Goal: Communication & Community: Answer question/provide support

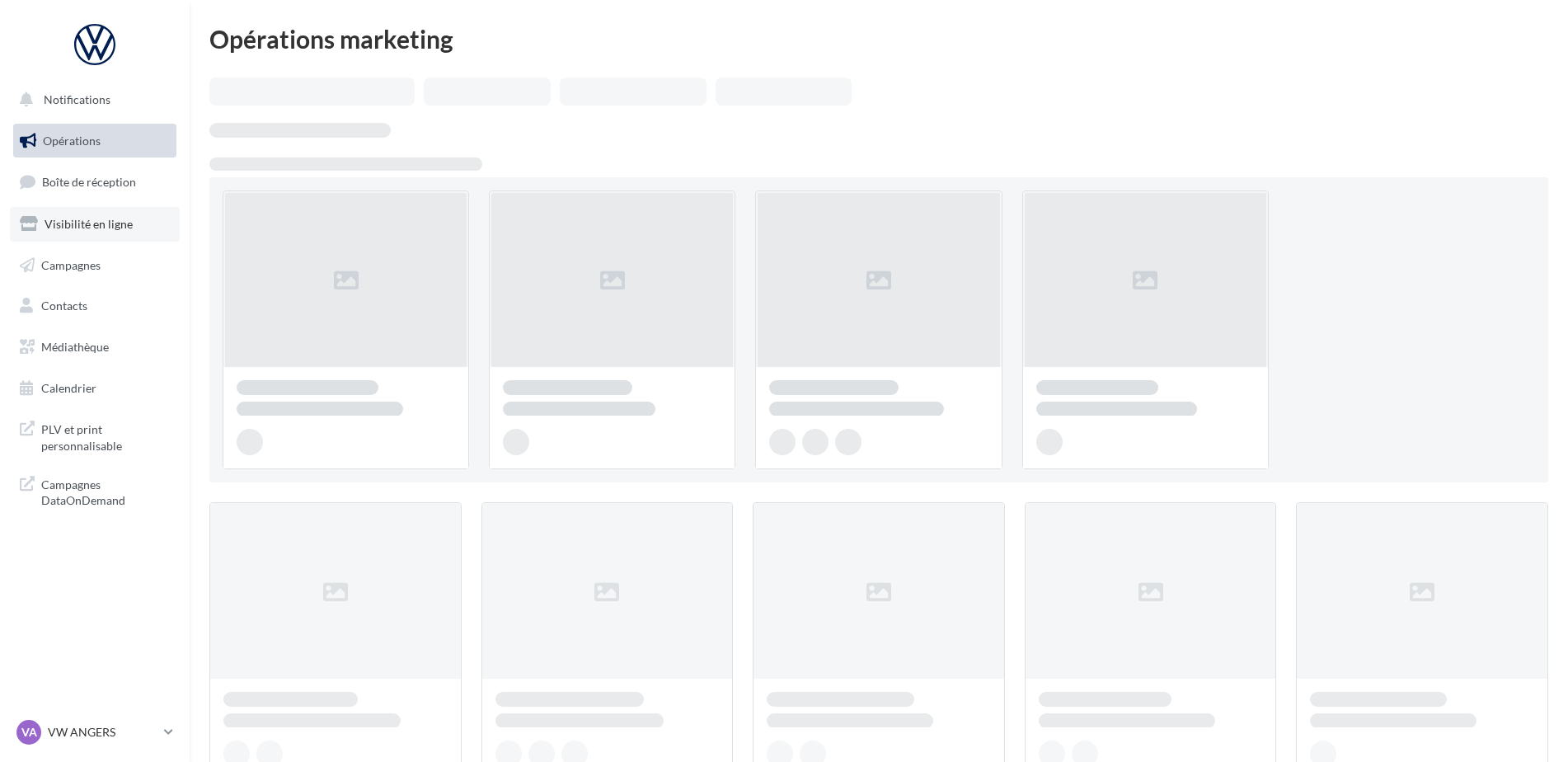
click at [71, 239] on link "Visibilité en ligne" at bounding box center [95, 224] width 170 height 34
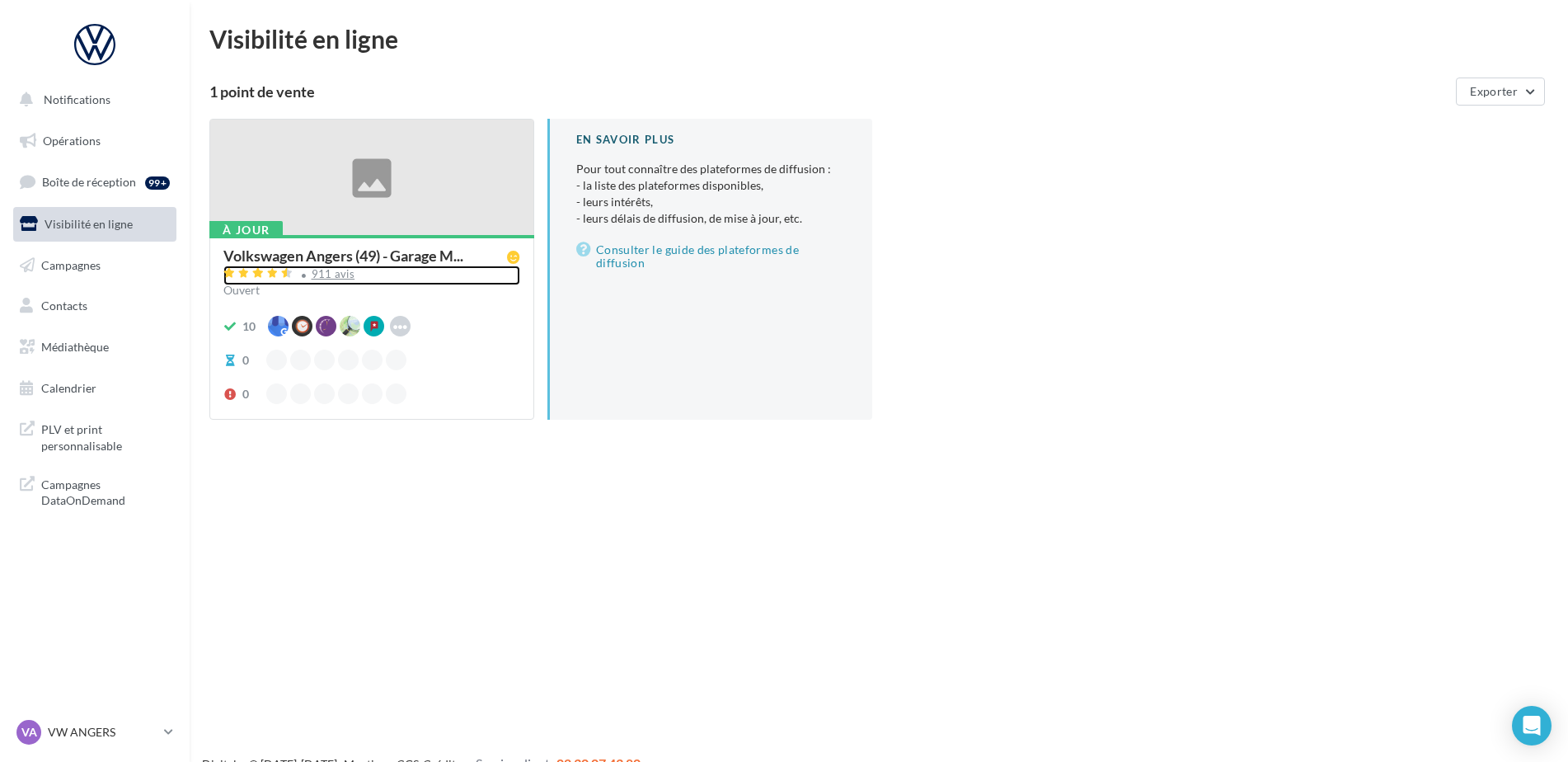
click at [334, 270] on div "911 avis" at bounding box center [334, 274] width 44 height 11
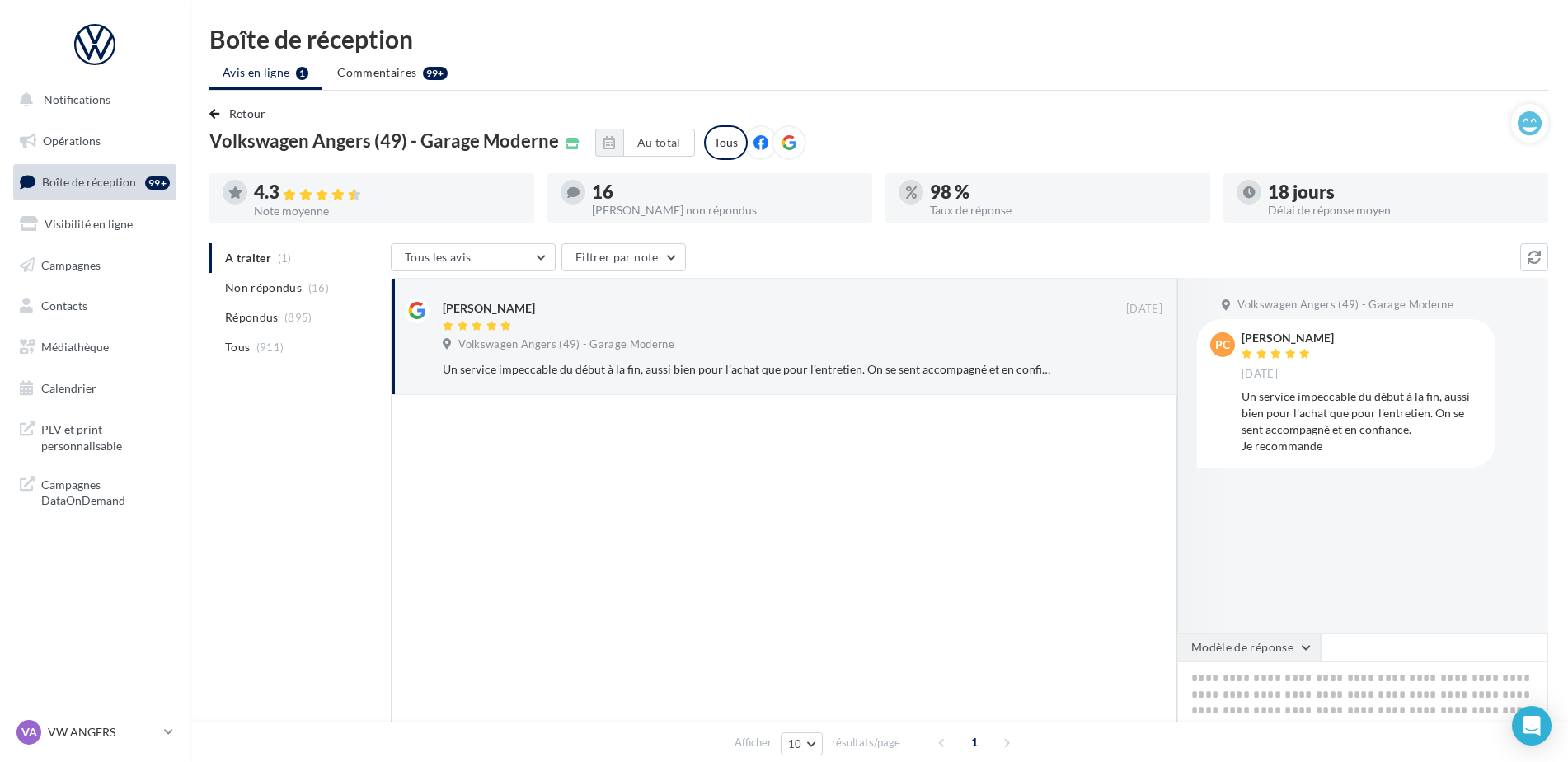
click at [1235, 653] on button "Modèle de réponse" at bounding box center [1249, 647] width 144 height 28
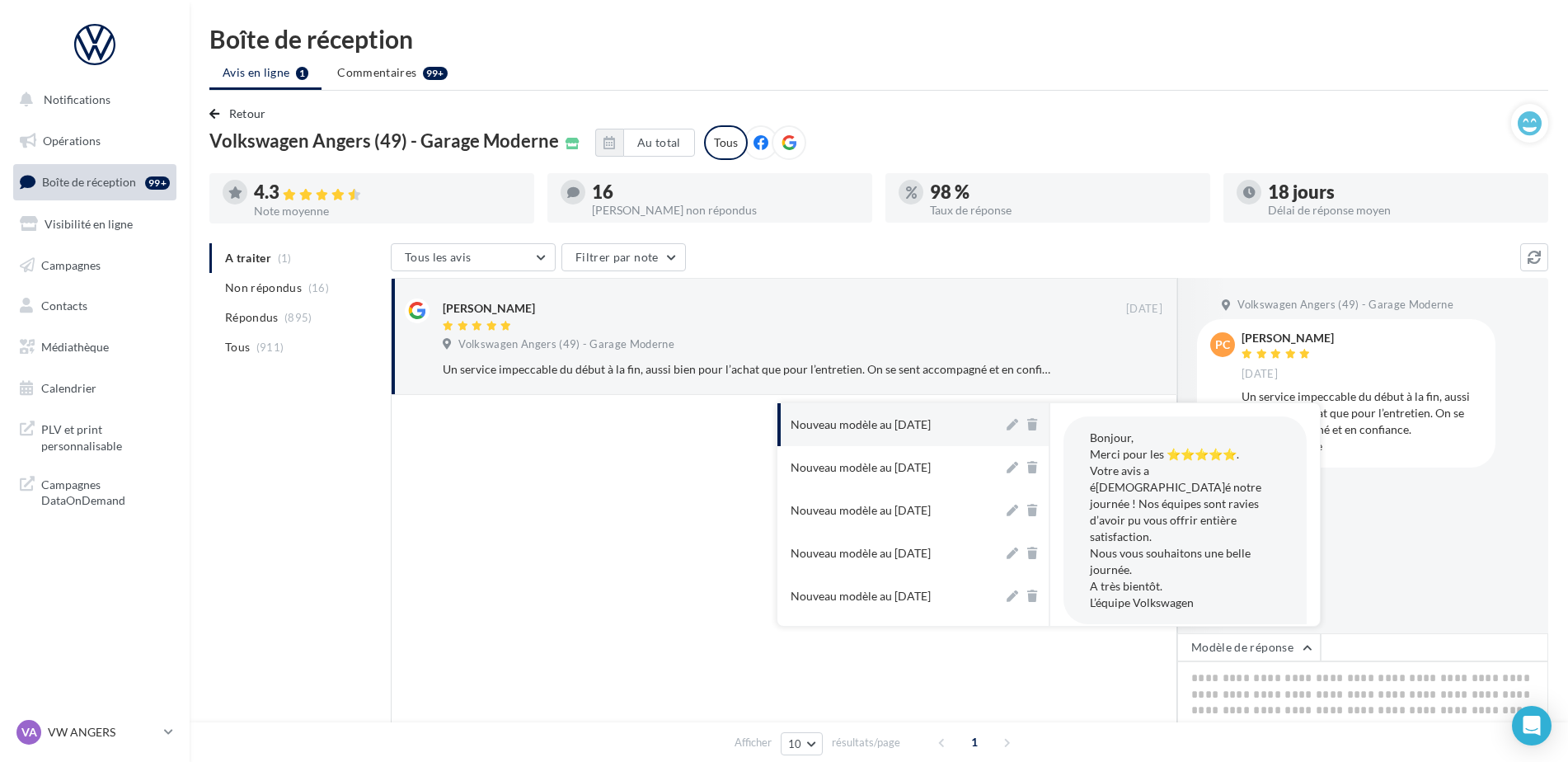
click at [911, 431] on div "Nouveau modèle au 16-09-2025" at bounding box center [860, 425] width 140 height 17
type textarea "**********"
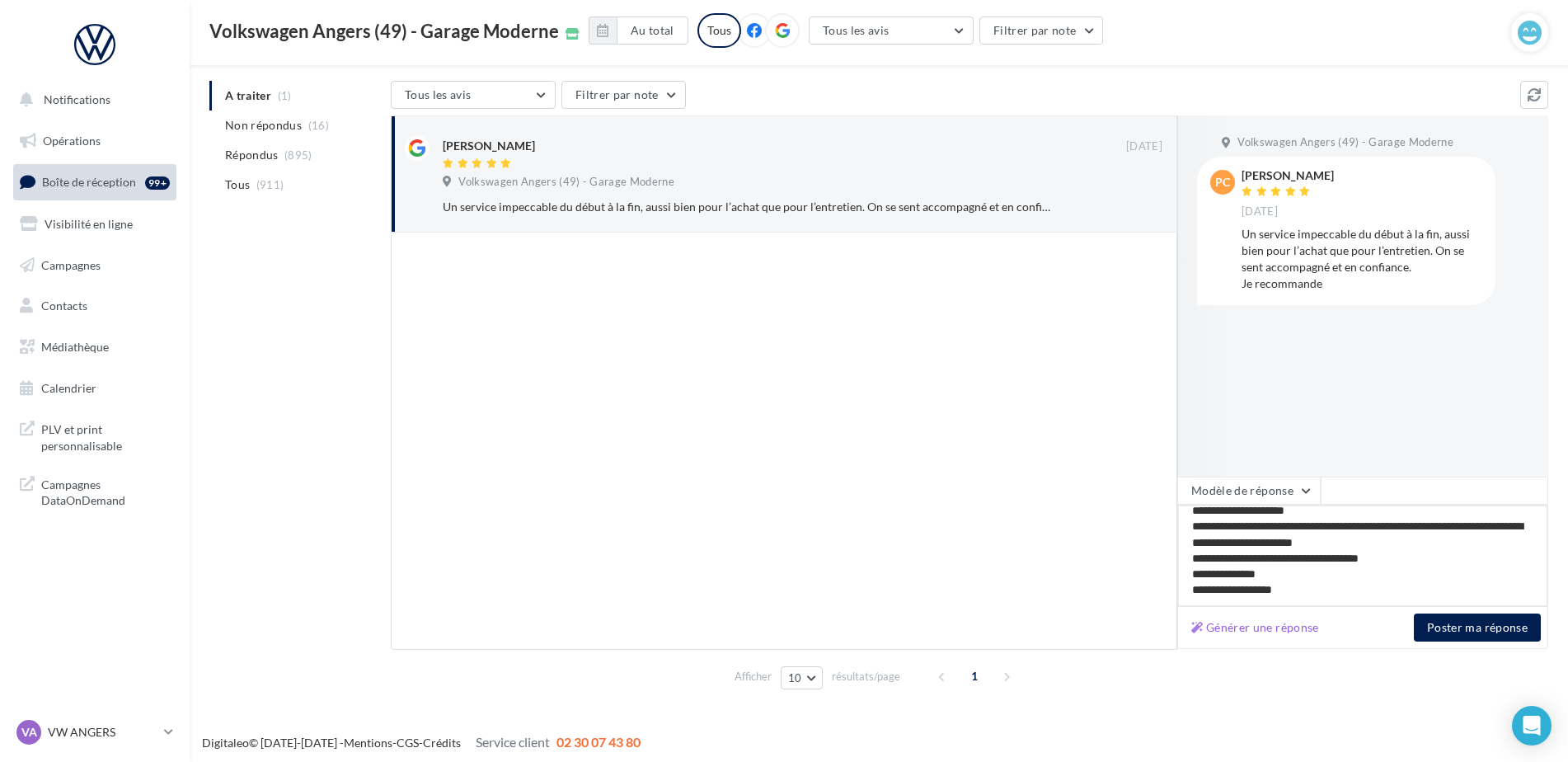
scroll to position [161, 0]
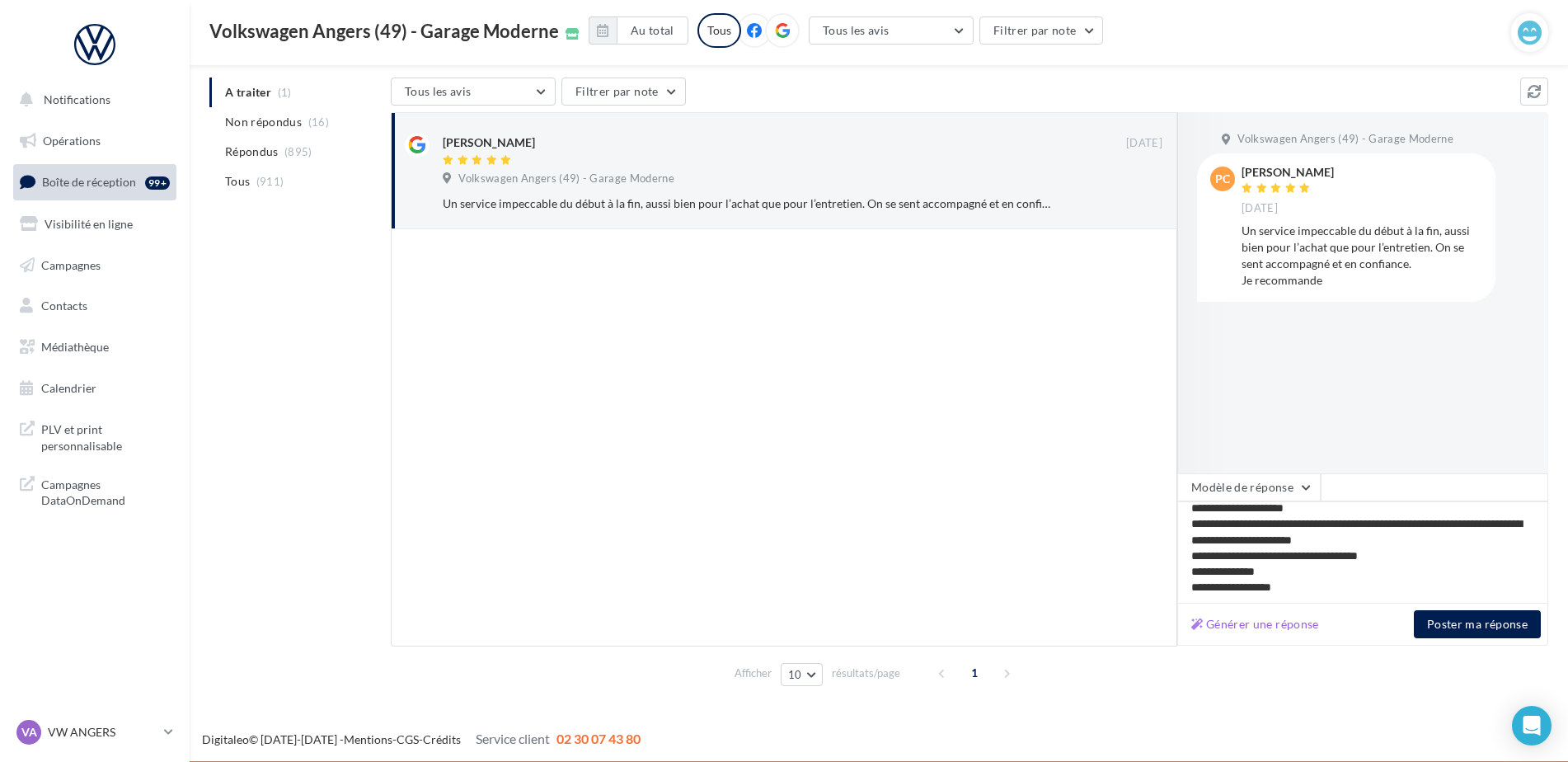
click at [1452, 609] on div "Générer une réponse Poster ma réponse" at bounding box center [1363, 624] width 371 height 42
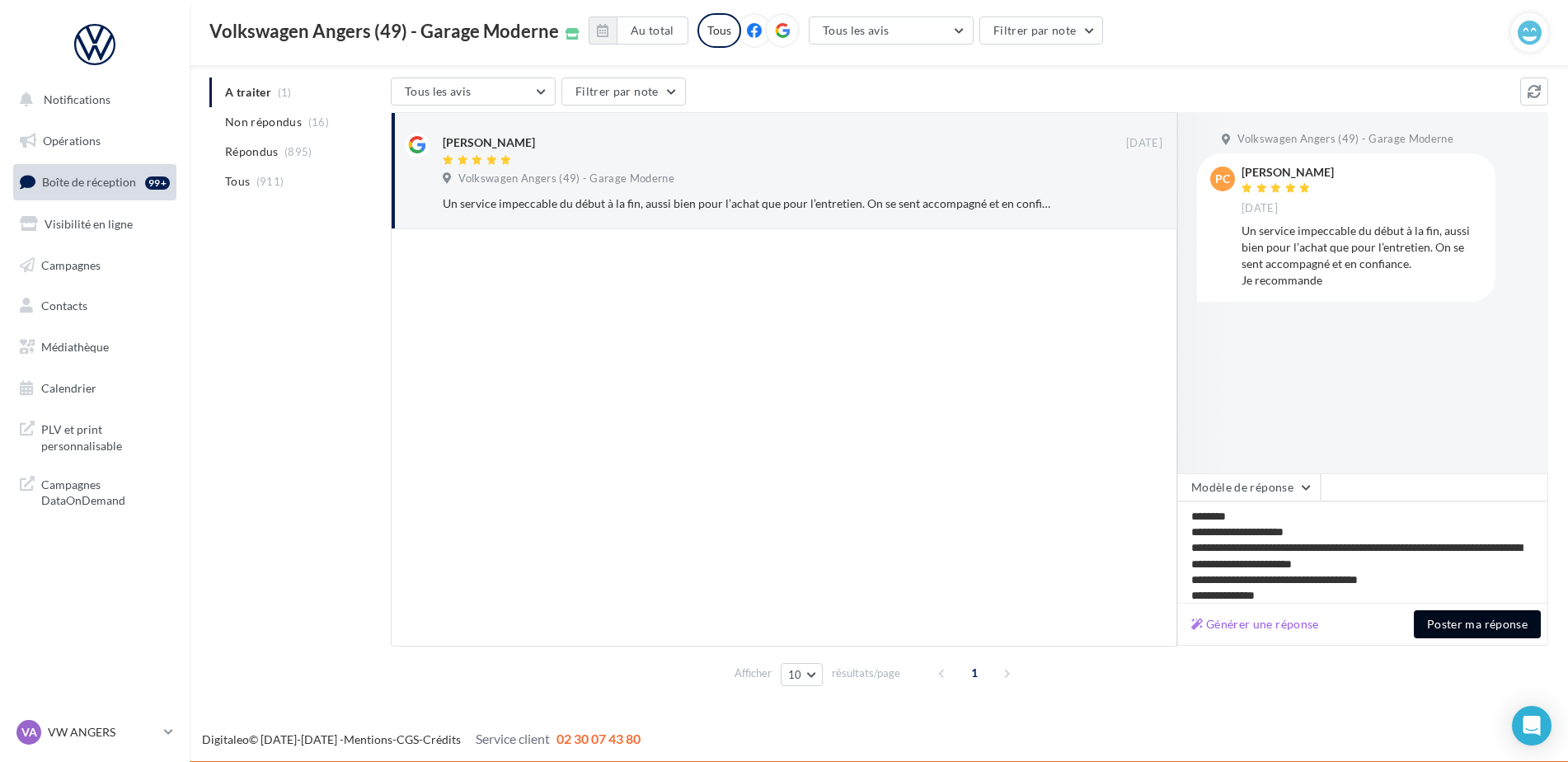
click at [1453, 611] on button "Poster ma réponse" at bounding box center [1478, 624] width 127 height 28
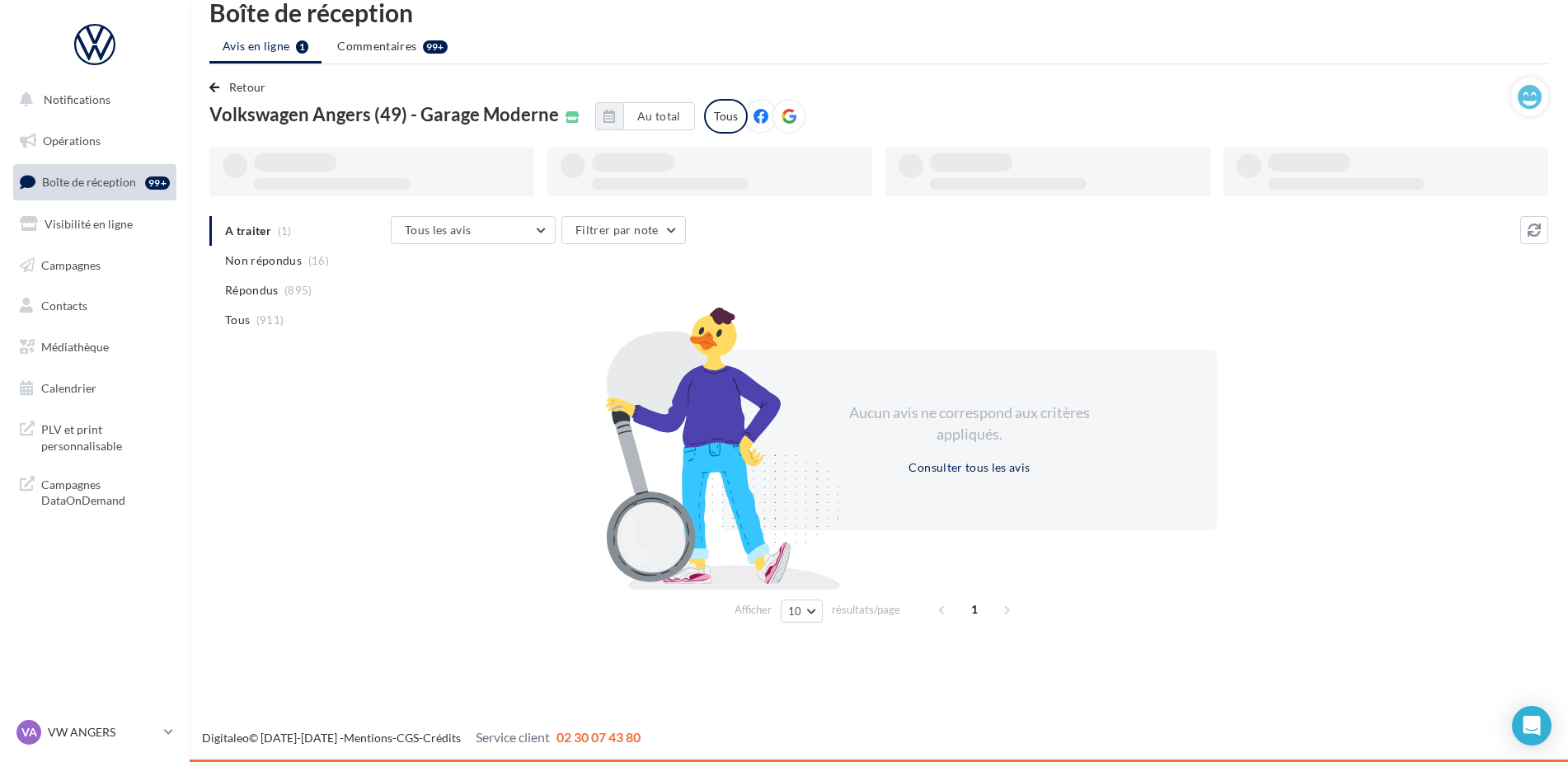
scroll to position [26, 0]
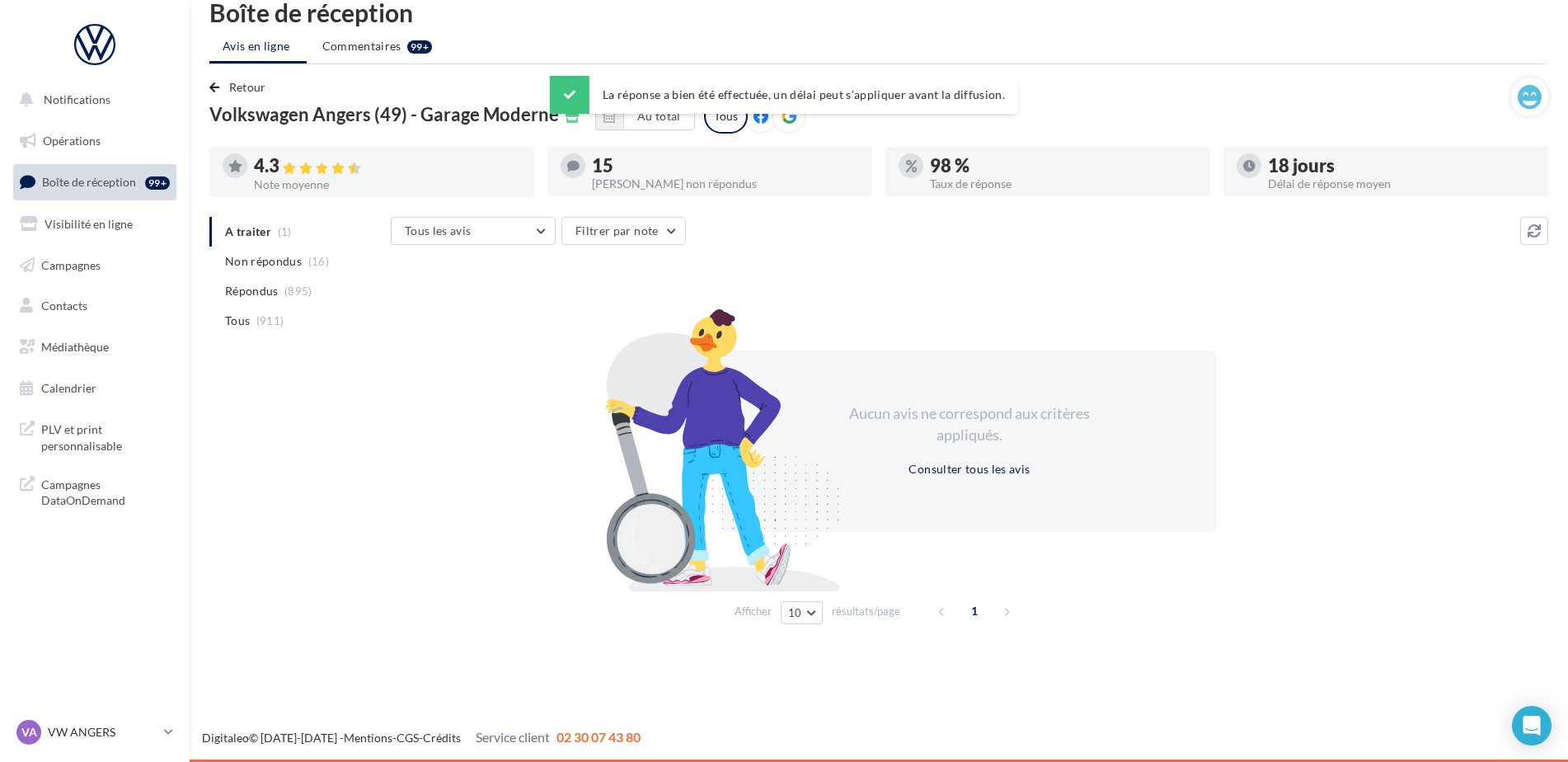
drag, startPoint x: 104, startPoint y: 724, endPoint x: 103, endPoint y: 712, distance: 12.0
click at [103, 727] on p "VW ANGERS" at bounding box center [103, 732] width 110 height 17
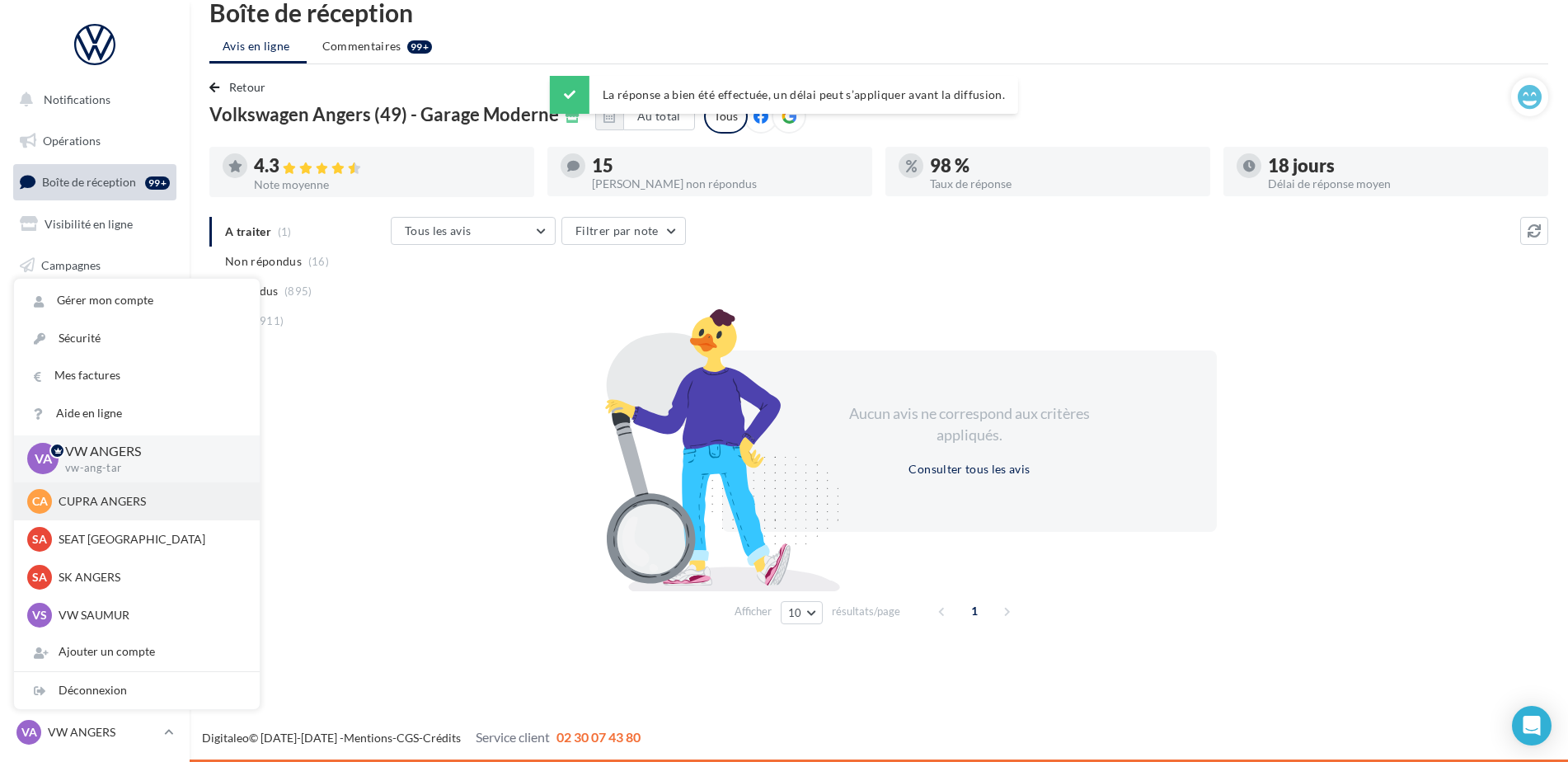
click at [104, 491] on div "CA CUPRA ANGERS cupra_angers" at bounding box center [137, 501] width 219 height 24
